Goal: Information Seeking & Learning: Learn about a topic

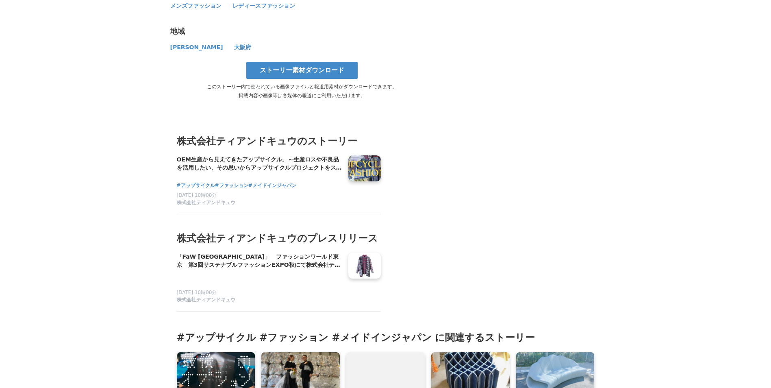
scroll to position [1422, 0]
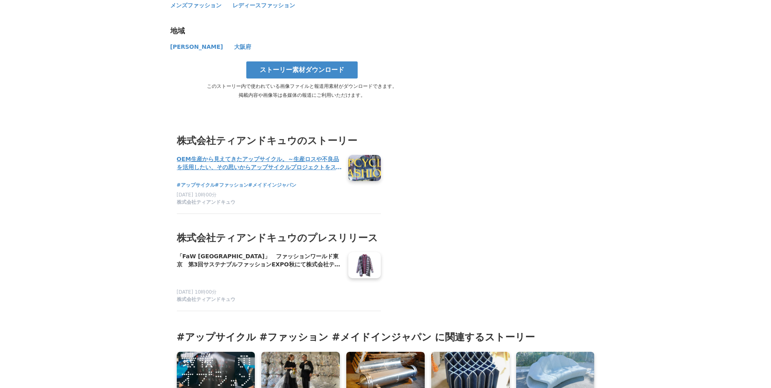
click at [202, 155] on h4 "OEM生産から見えてきたアップサイクル。～生産ロスや不良品を活用したい、その思いからアップサイクルプロジェクトをスタート～" at bounding box center [259, 163] width 165 height 17
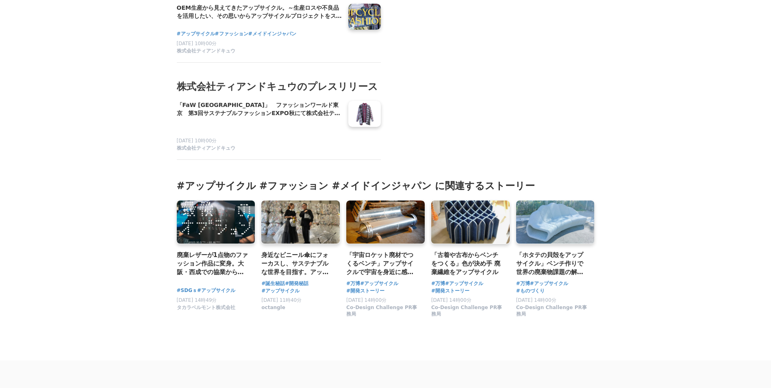
scroll to position [1585, 0]
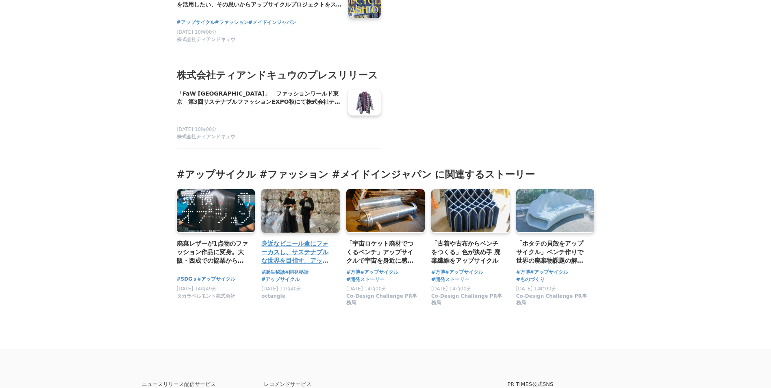
click at [281, 250] on h3 "身近なビニール傘にフォーカスし、サステナブルな世界を目指す。アップサイクルブランドoctangleの人気商品「Portable umbrella bag」誕生…" at bounding box center [297, 252] width 72 height 26
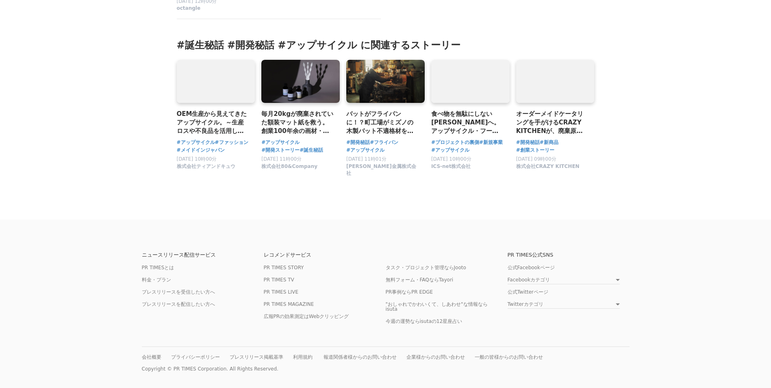
scroll to position [4878, 0]
